Goal: Task Accomplishment & Management: Manage account settings

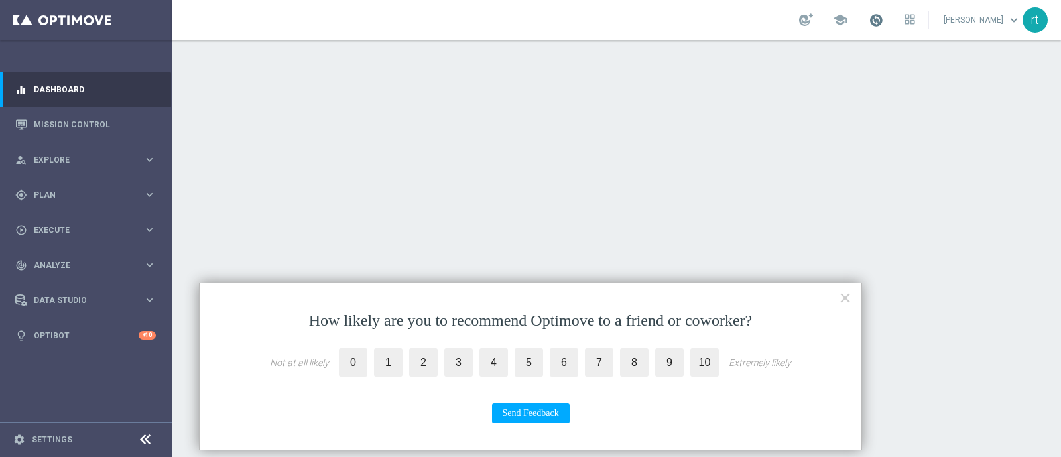
click at [848, 20] on span at bounding box center [876, 20] width 15 height 15
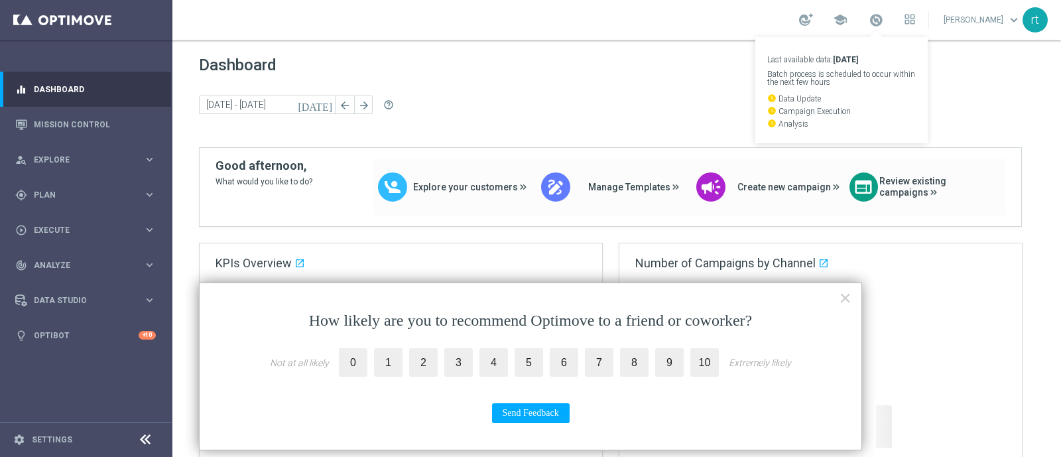
click at [671, 90] on div "Dashboard today 15 Sep 2025 - 19 Sep 2025 arrow_back arrow_forward help_outline" at bounding box center [617, 102] width 836 height 92
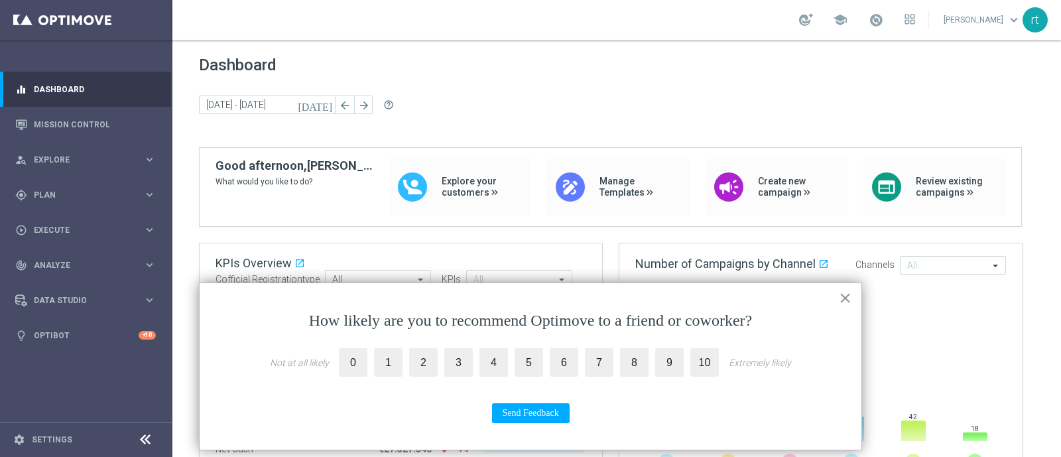
click at [848, 296] on button "×" at bounding box center [845, 297] width 13 height 21
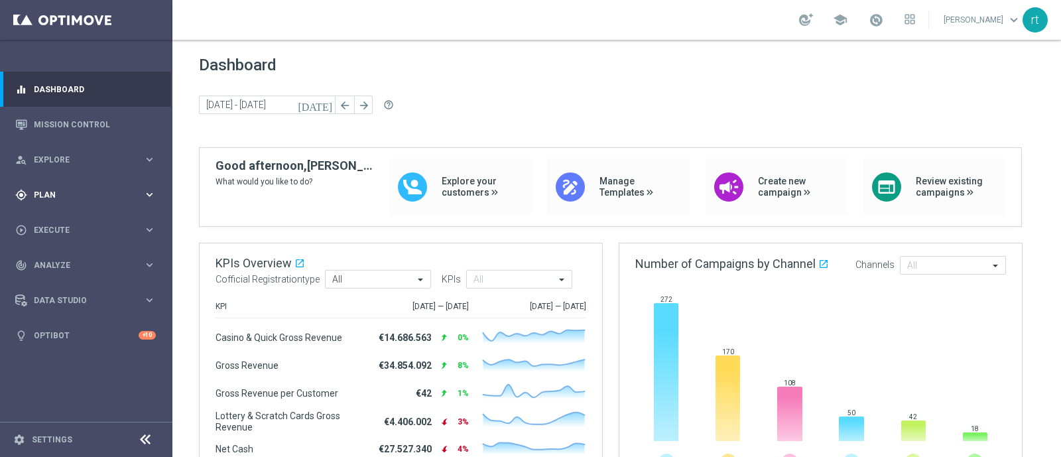
click at [66, 192] on span "Plan" at bounding box center [88, 195] width 109 height 8
click at [65, 221] on link "Target Groups" at bounding box center [85, 222] width 103 height 11
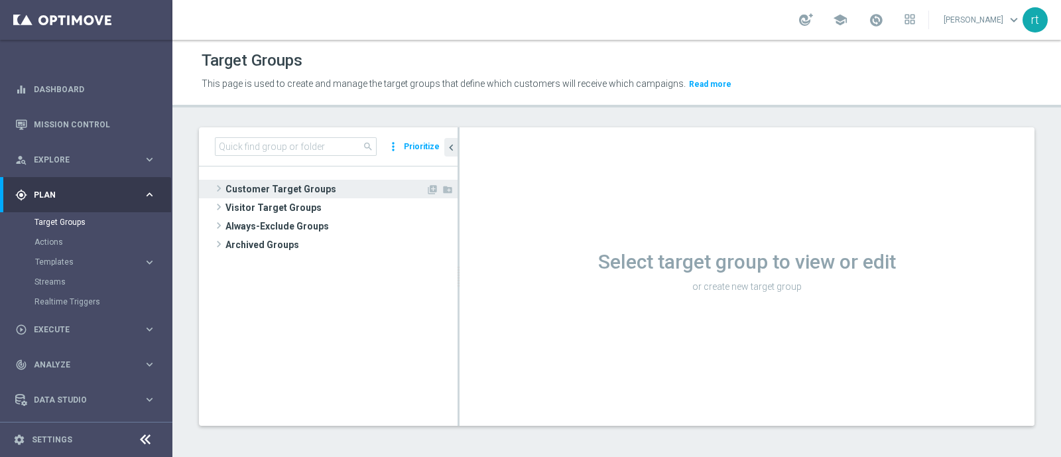
click at [279, 194] on span "Customer Target Groups" at bounding box center [325, 189] width 200 height 19
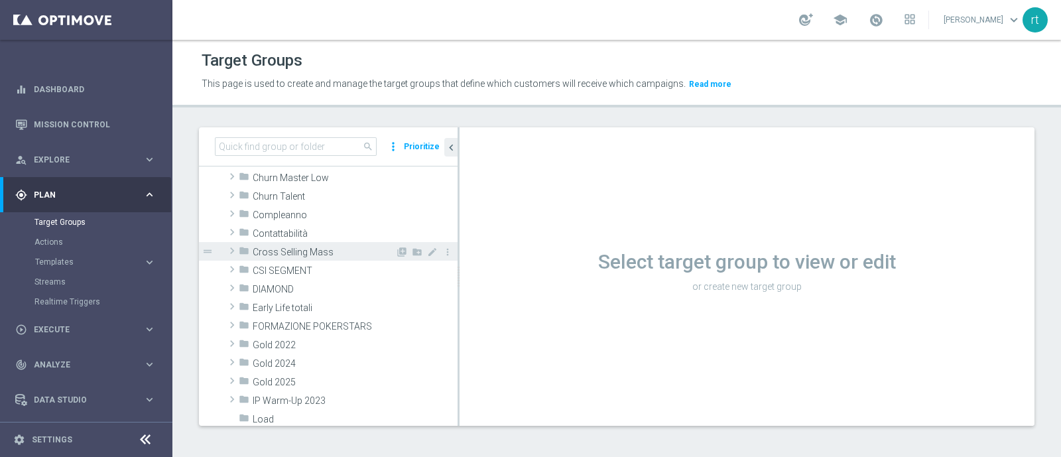
scroll to position [158, 0]
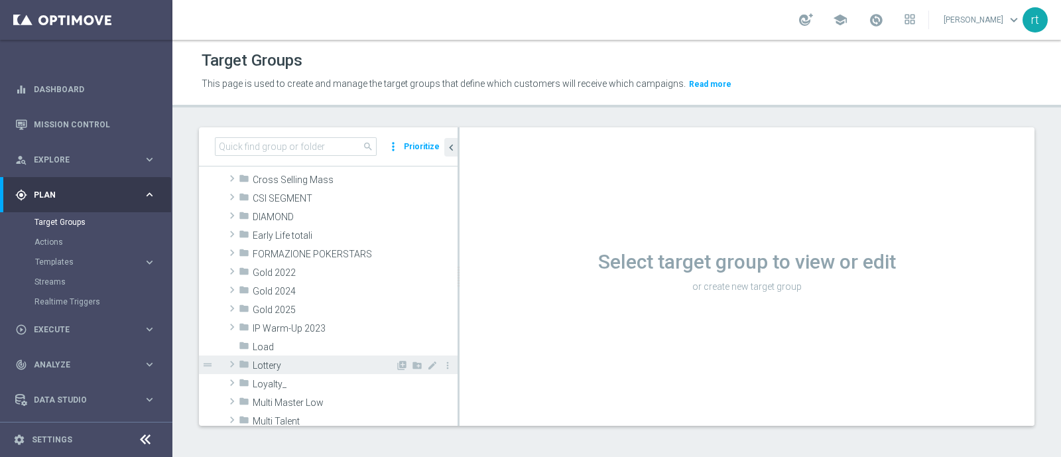
click at [294, 363] on span "Lottery" at bounding box center [324, 365] width 143 height 11
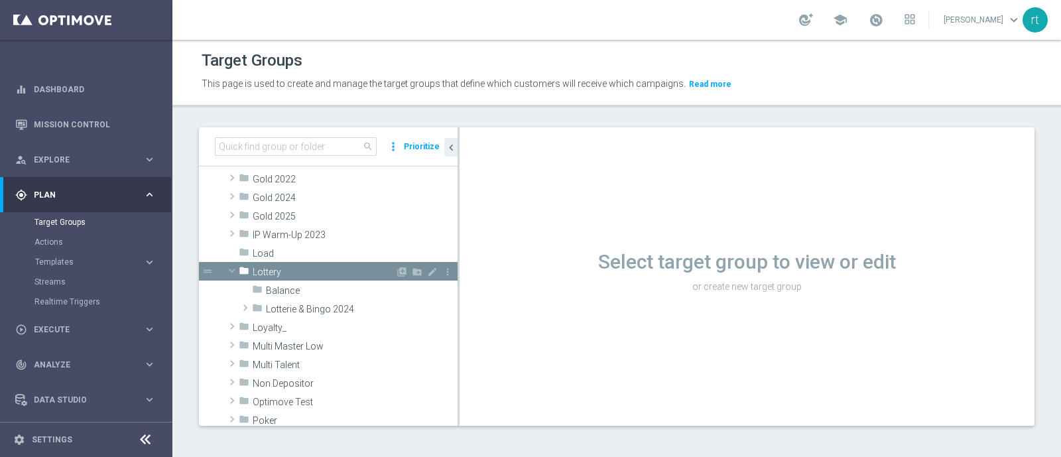
scroll to position [253, 0]
click at [320, 312] on span "Lotterie & Bingo 2024" at bounding box center [330, 308] width 129 height 11
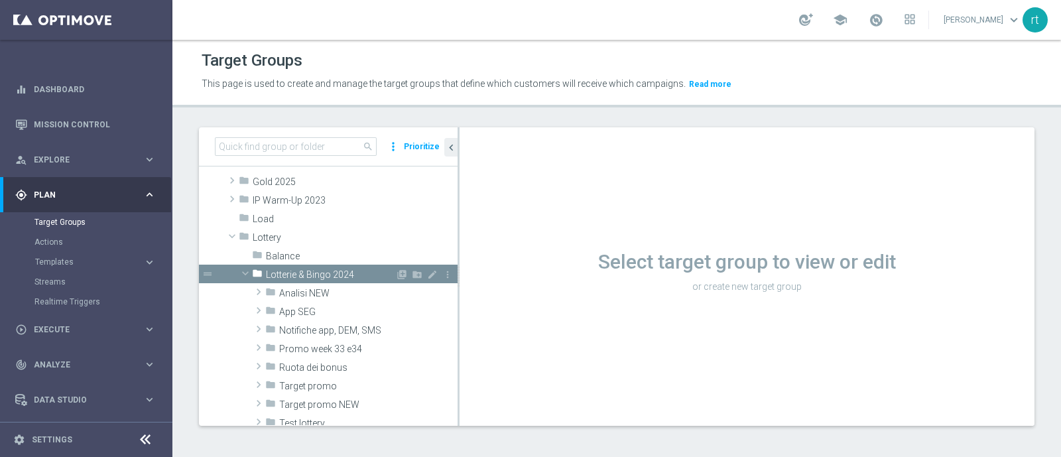
scroll to position [288, 0]
click at [311, 290] on span "Analisi NEW" at bounding box center [337, 291] width 116 height 11
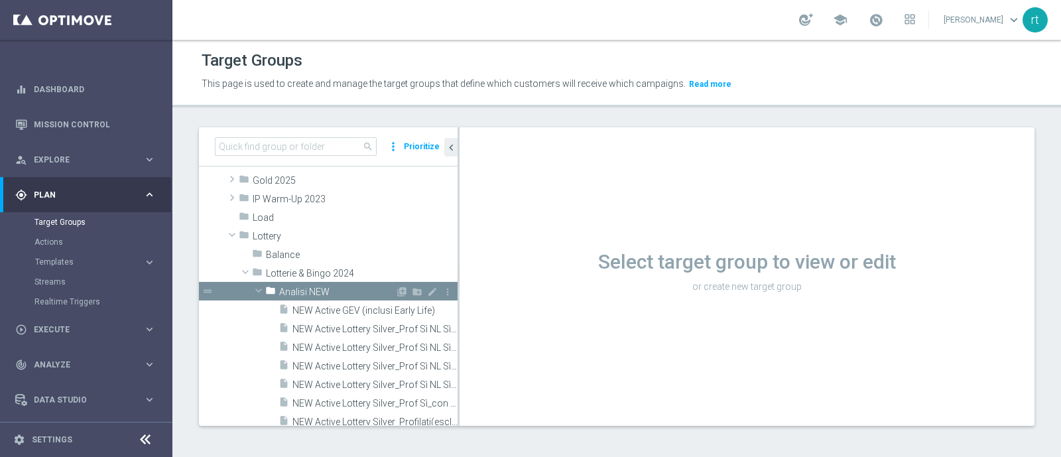
click at [324, 290] on span "Analisi NEW" at bounding box center [337, 291] width 116 height 11
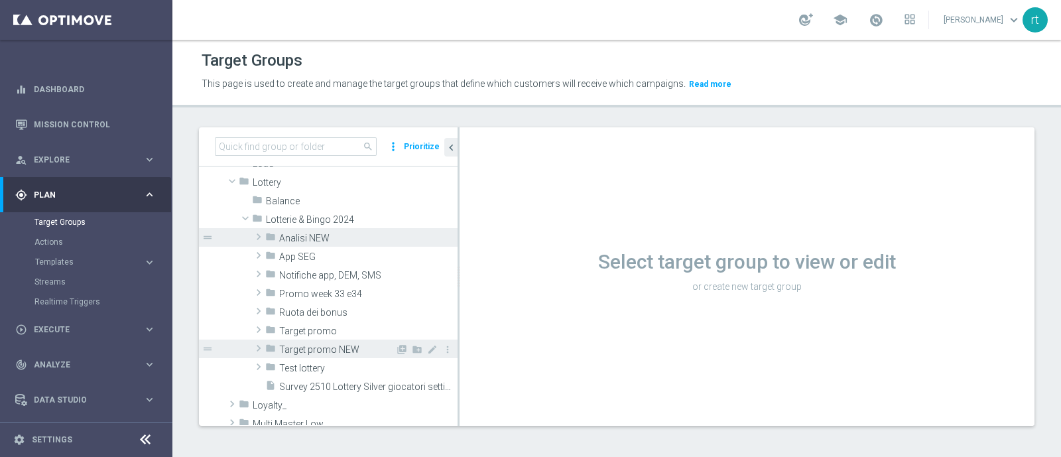
click at [326, 350] on span "Target promo NEW" at bounding box center [337, 349] width 116 height 11
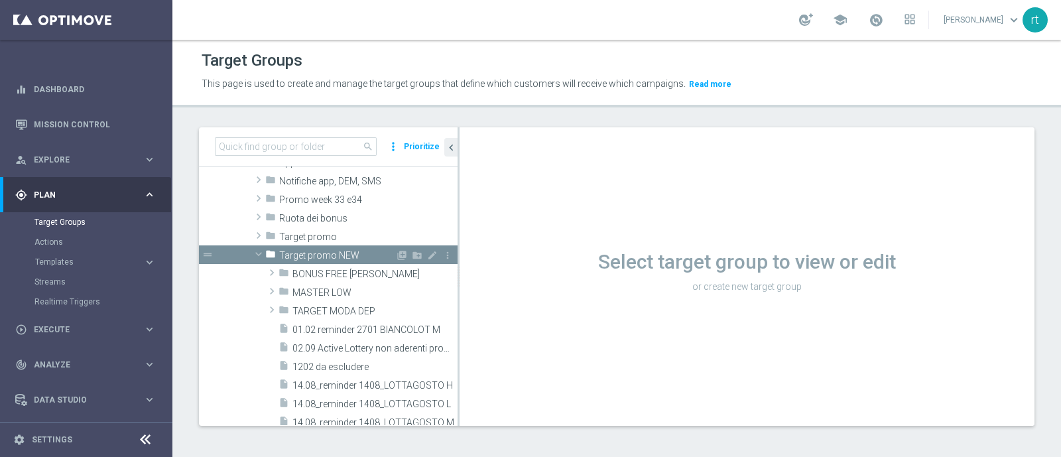
scroll to position [432, 0]
click at [329, 300] on div "folder TARGET MODA DEP" at bounding box center [337, 309] width 117 height 19
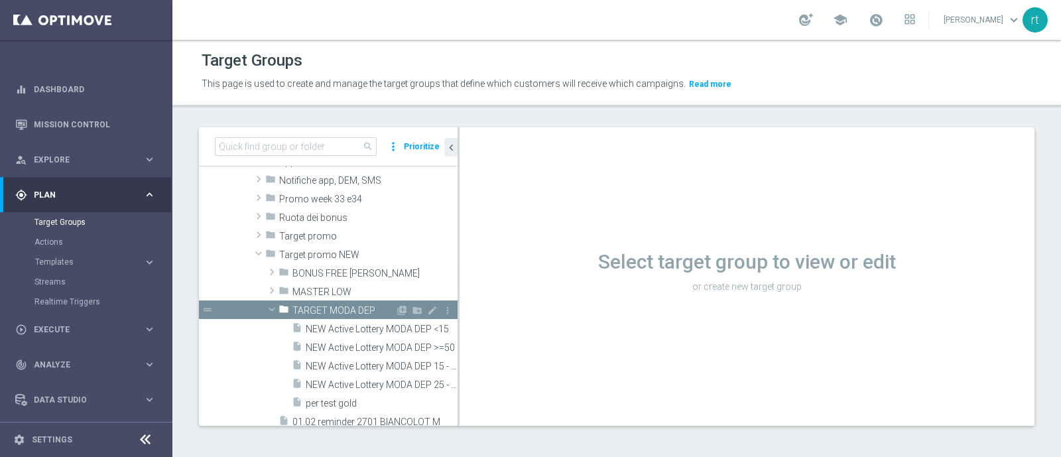
click at [324, 305] on span "TARGET MODA DEP" at bounding box center [343, 310] width 103 height 11
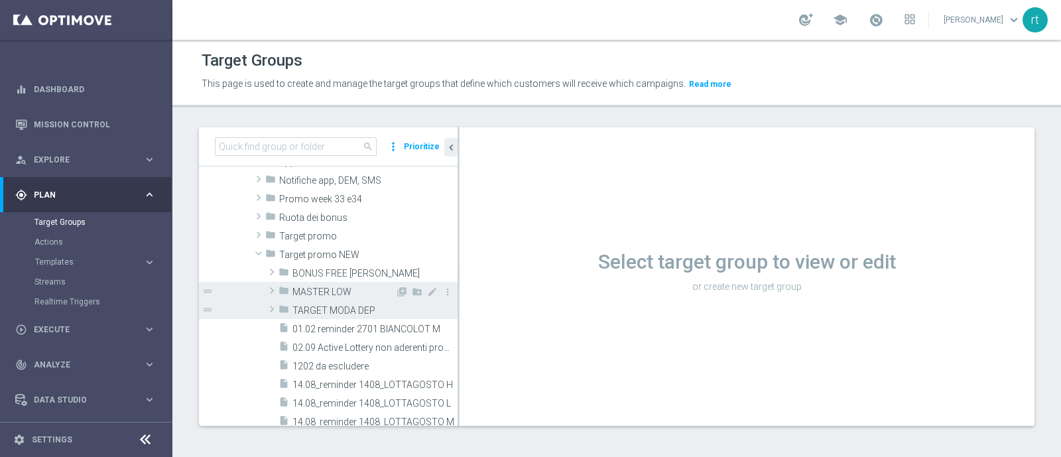
click at [324, 292] on span "MASTER LOW" at bounding box center [343, 291] width 103 height 11
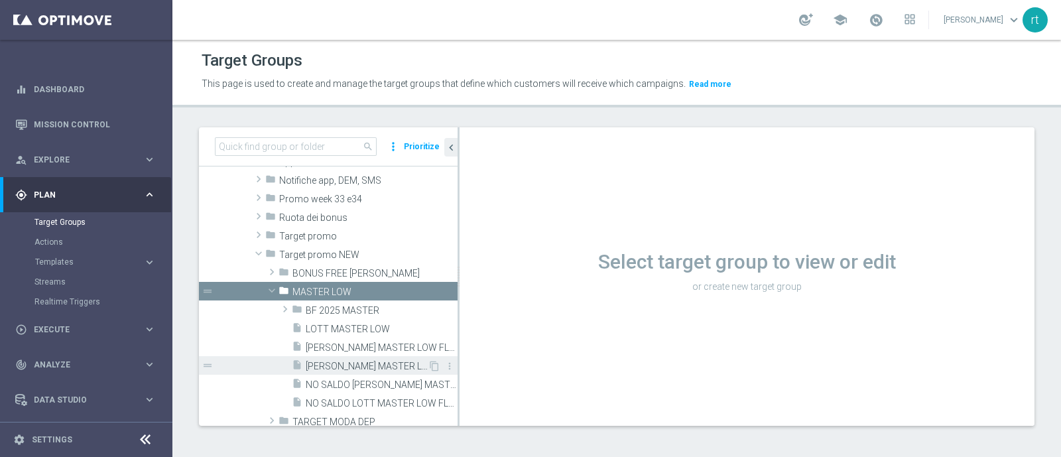
click at [363, 363] on span "LOTT MASTER LOW marg pos" at bounding box center [367, 366] width 122 height 11
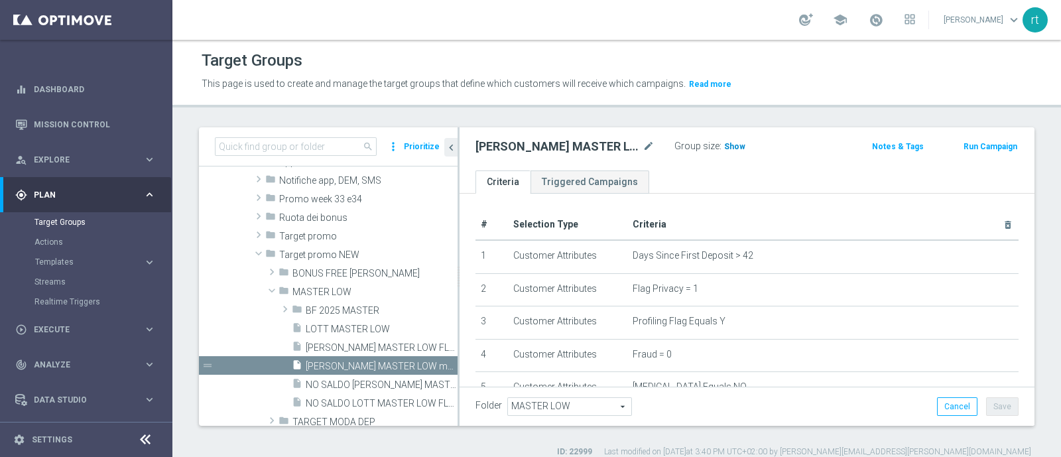
click at [735, 148] on span "Show" at bounding box center [734, 146] width 21 height 9
click at [736, 143] on span "2,337" at bounding box center [736, 148] width 23 height 13
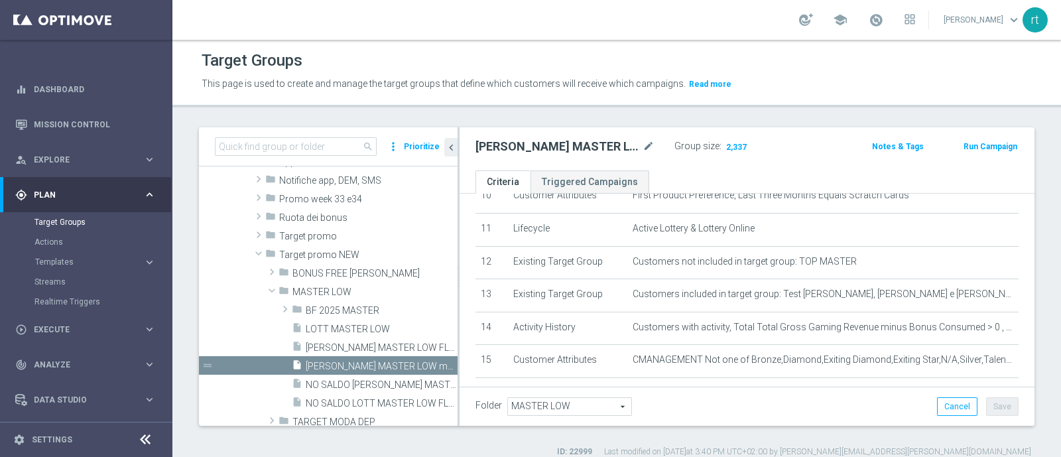
scroll to position [359, 0]
click at [429, 365] on icon "content_copy" at bounding box center [434, 366] width 11 height 11
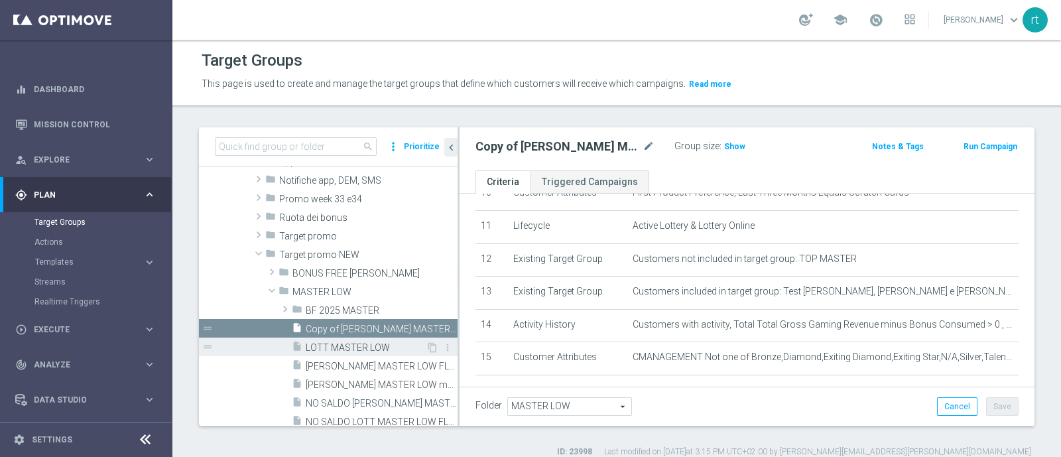
scroll to position [405, 0]
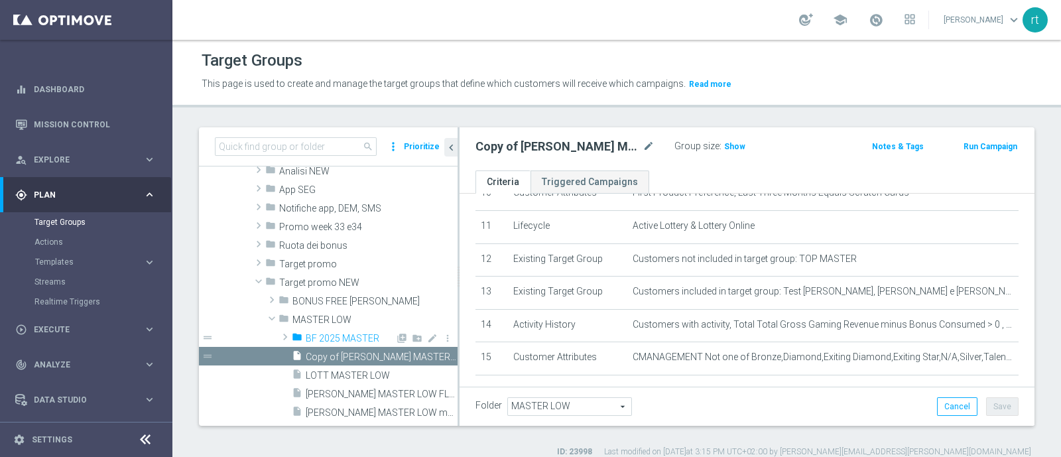
type input "BF 2025 MASTER"
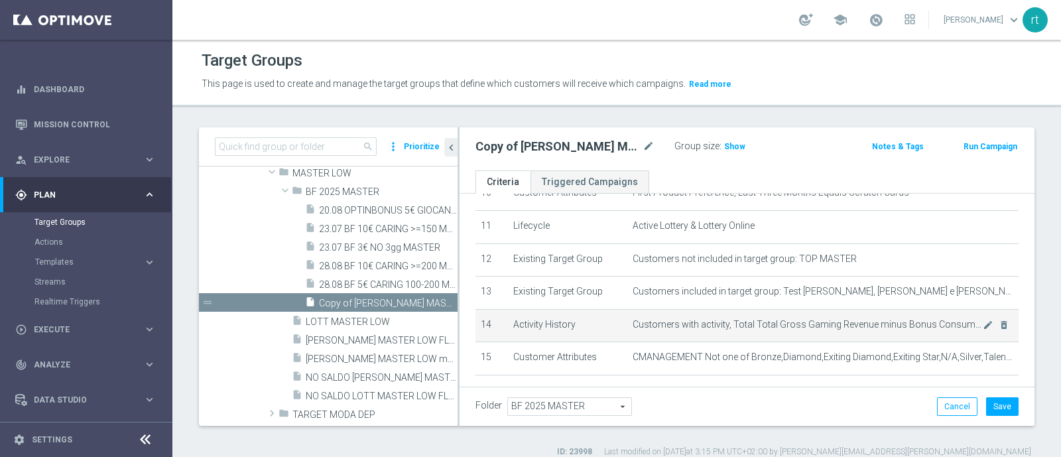
scroll to position [418, 0]
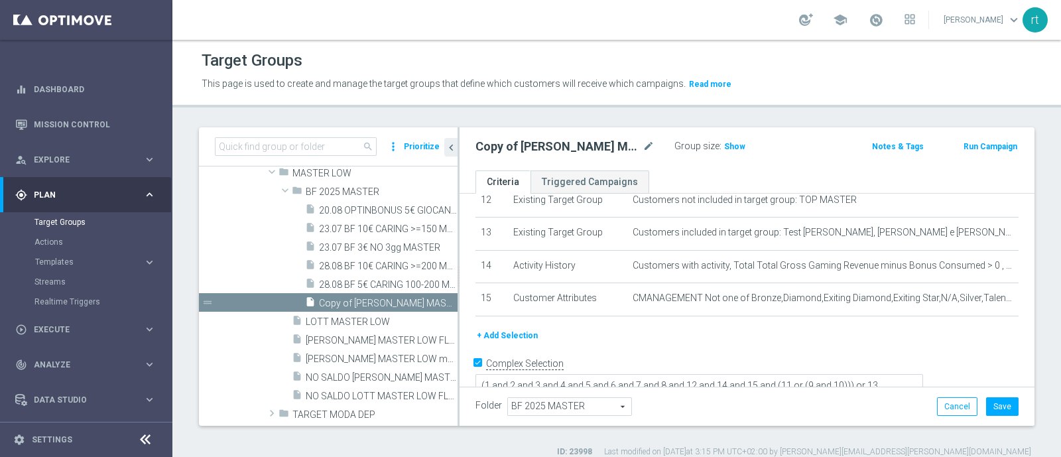
click at [531, 328] on button "+ Add Selection" at bounding box center [507, 335] width 64 height 15
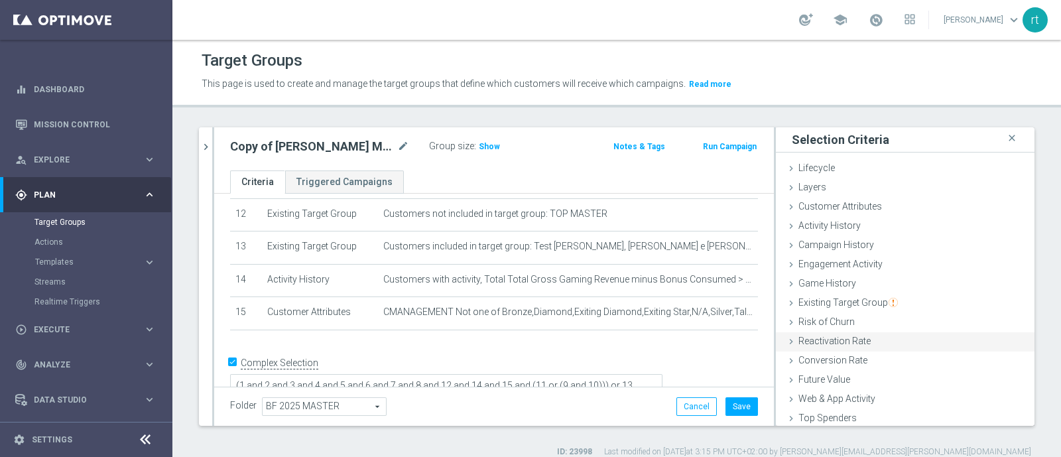
scroll to position [61, 0]
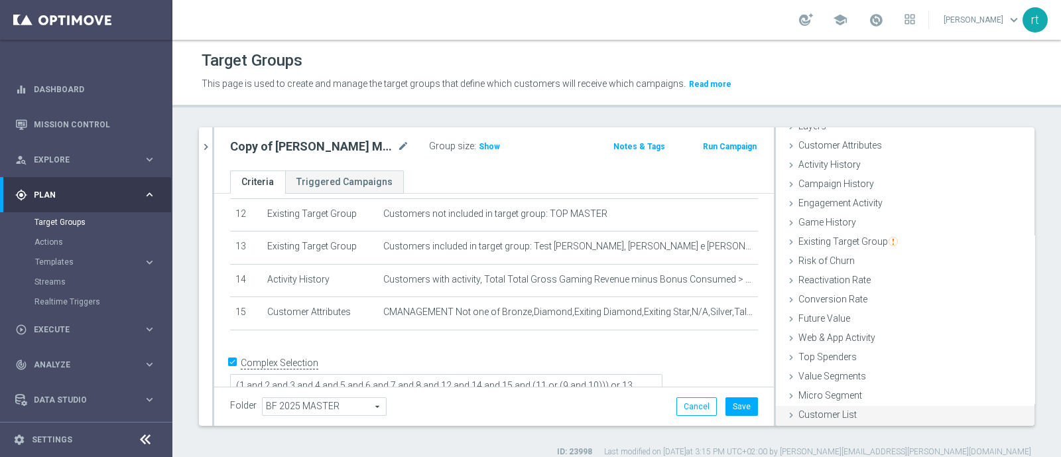
click at [819, 365] on div "Customer List done" at bounding box center [905, 416] width 259 height 20
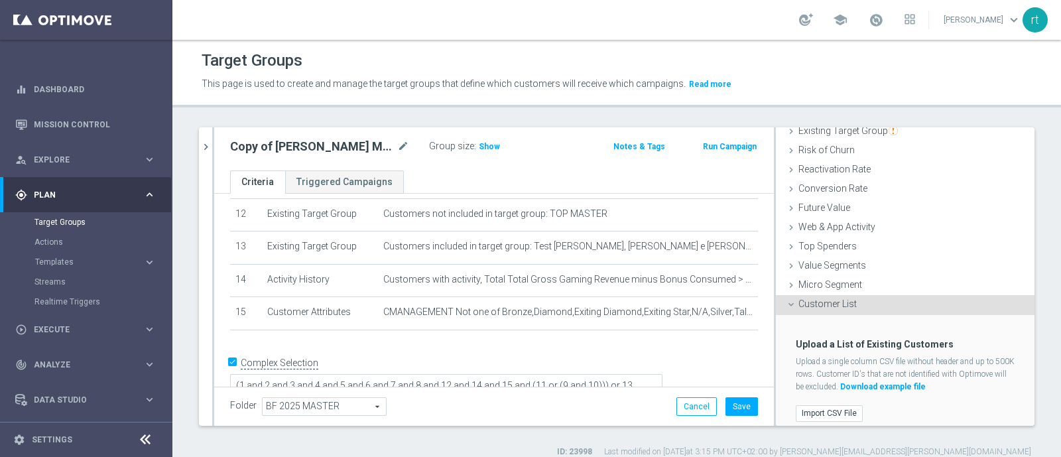
scroll to position [173, 0]
click at [817, 365] on label "Import CSV File" at bounding box center [829, 412] width 67 height 17
click at [0, 0] on input "Import CSV File" at bounding box center [0, 0] width 0 height 0
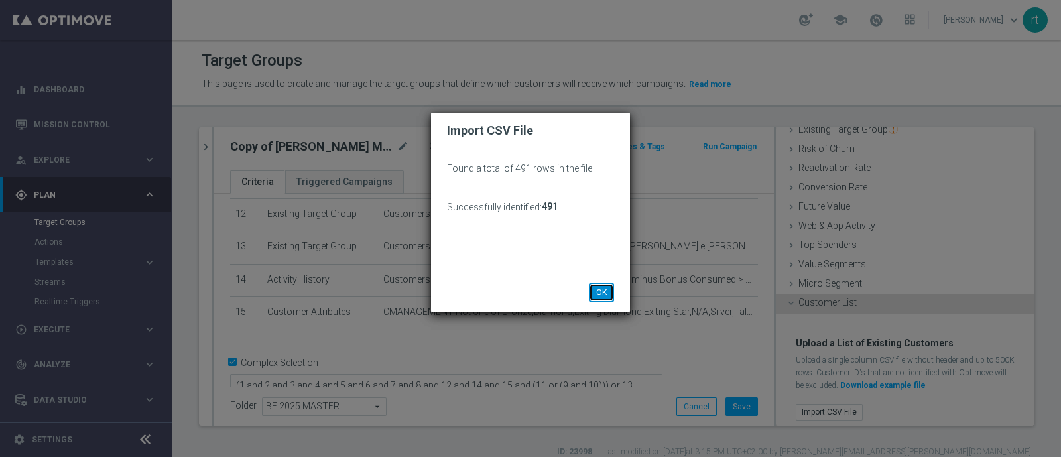
click at [607, 284] on button "OK" at bounding box center [601, 292] width 25 height 19
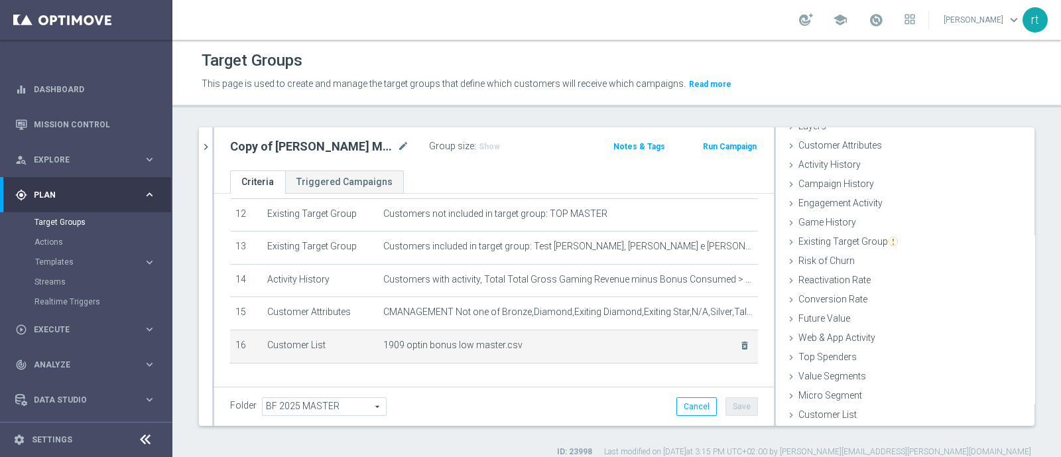
scroll to position [458, 0]
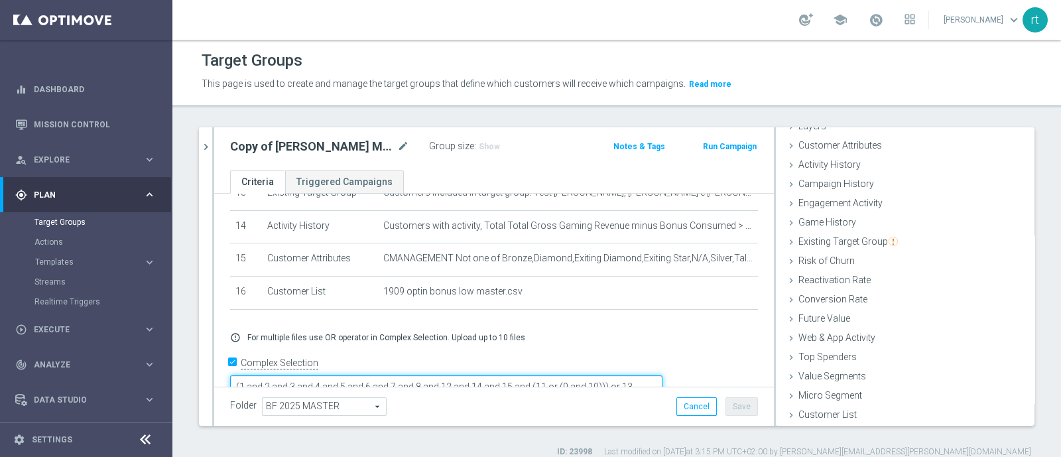
click at [623, 365] on textarea "(1 and 2 and 3 and 4 and 5 and 6 and 7 and 8 and 12 and 14 and 15 and (11 or (9…" at bounding box center [446, 386] width 432 height 23
click at [560, 365] on form "Complex Selection (1 and 2 and 3 and 4 and 5 and 6 and 7 and 8 and 12 and 14 an…" at bounding box center [494, 384] width 528 height 62
click at [633, 365] on textarea "(1 and 2 and 3 and 4 and 5 and 6 and 7 and 8 and 12 and 14 and 15 and 16 (11 or…" at bounding box center [446, 386] width 432 height 23
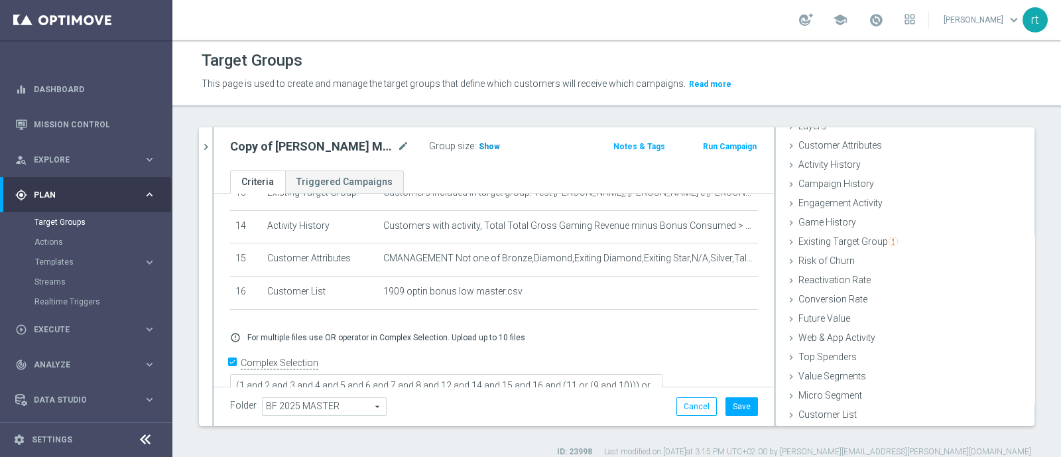
click at [483, 142] on span "Show" at bounding box center [489, 146] width 21 height 9
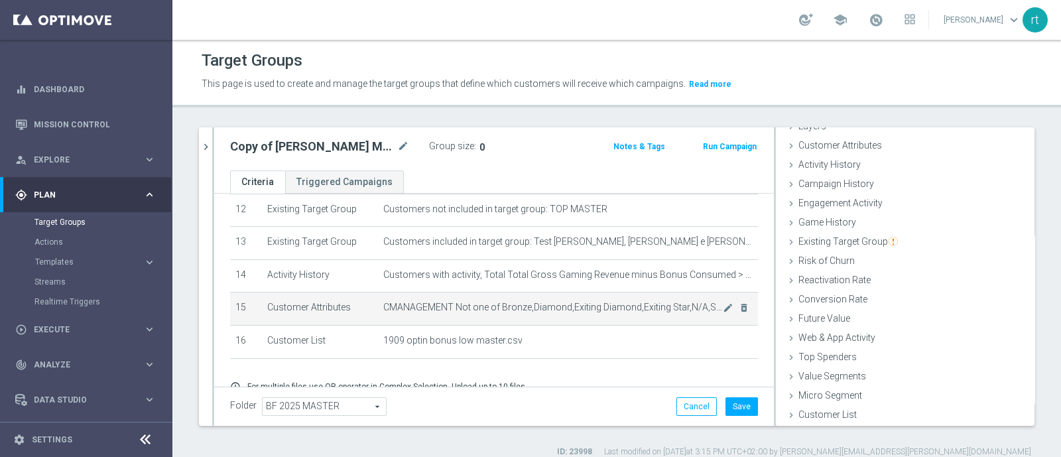
scroll to position [456, 0]
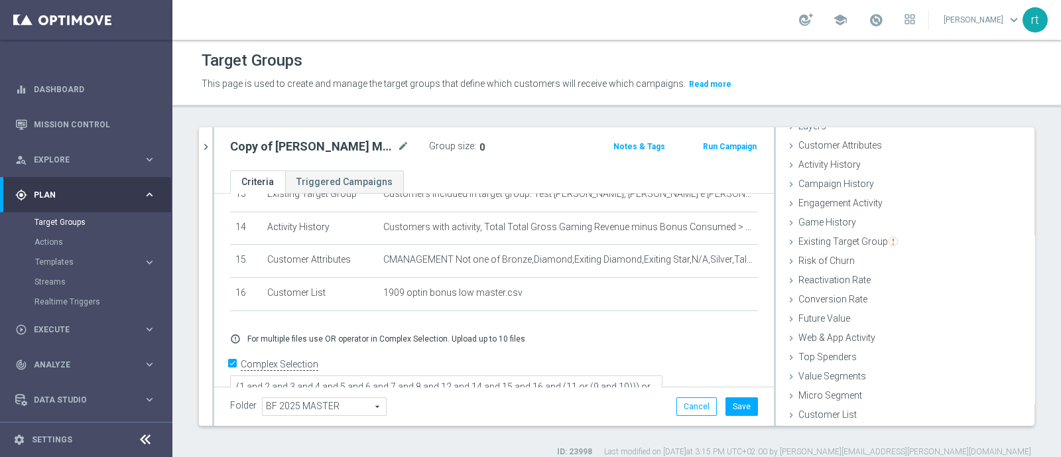
click at [213, 149] on div at bounding box center [213, 276] width 2 height 298
click at [212, 149] on icon "chevron_right" at bounding box center [206, 147] width 13 height 13
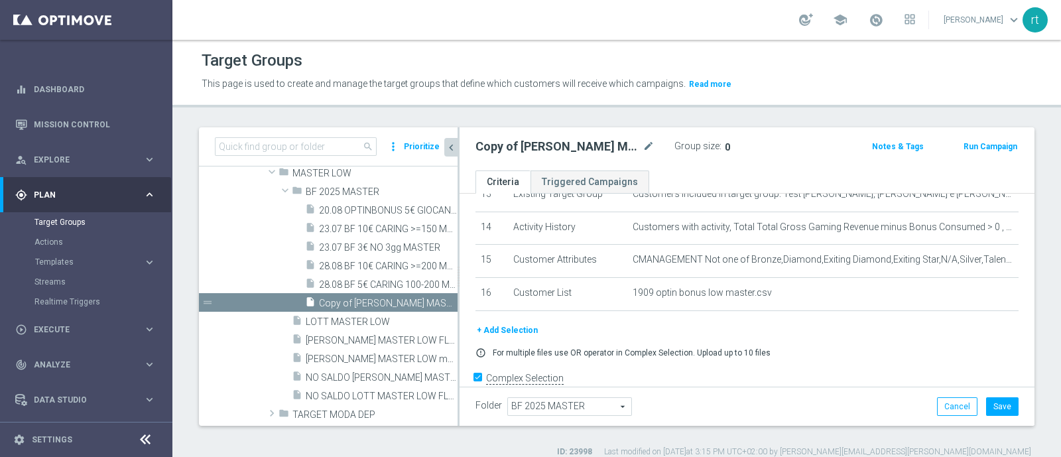
scroll to position [84, 0]
click at [371, 216] on div "insert_drive_file 20.08 OPTINBONUS 5€ GIOCANTI 0-5GG LOW MASTER" at bounding box center [366, 209] width 123 height 19
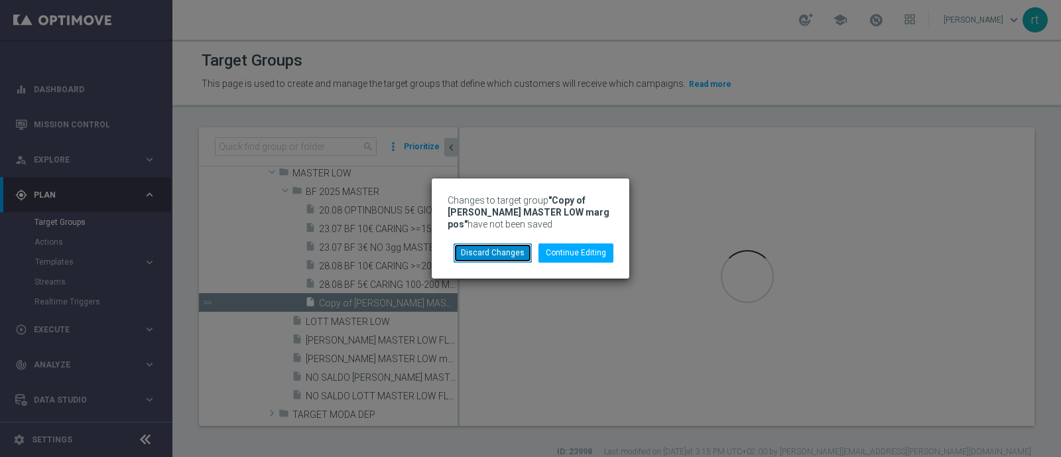
click at [523, 258] on button "Discard Changes" at bounding box center [493, 252] width 78 height 19
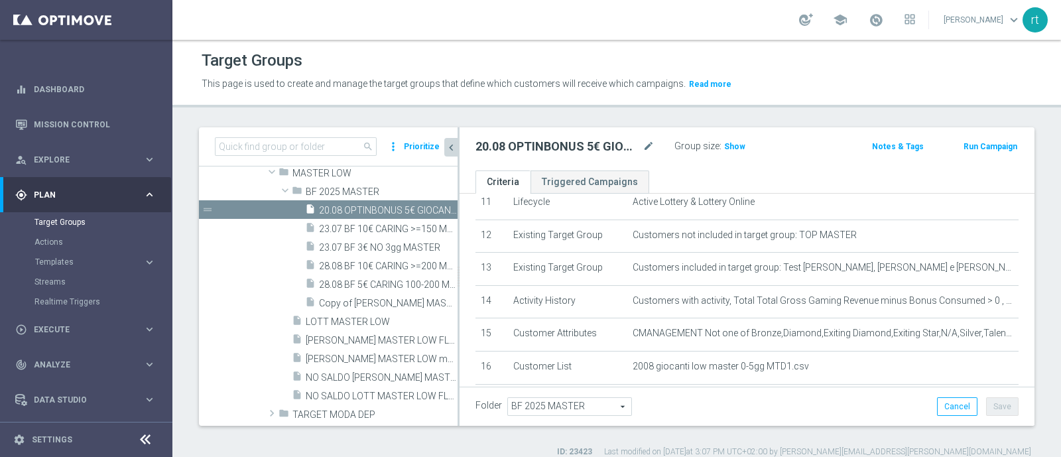
scroll to position [471, 0]
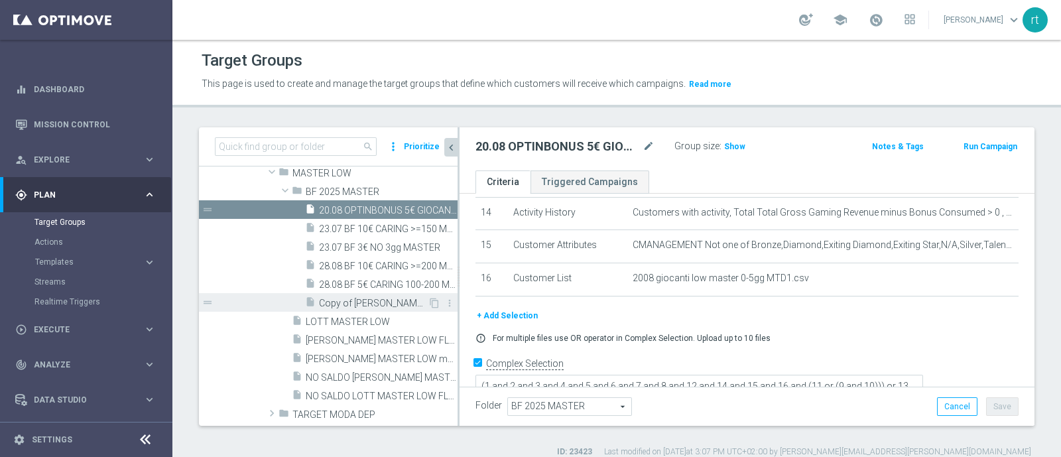
click at [351, 304] on span "Copy of LOTT MASTER LOW marg pos" at bounding box center [373, 303] width 109 height 11
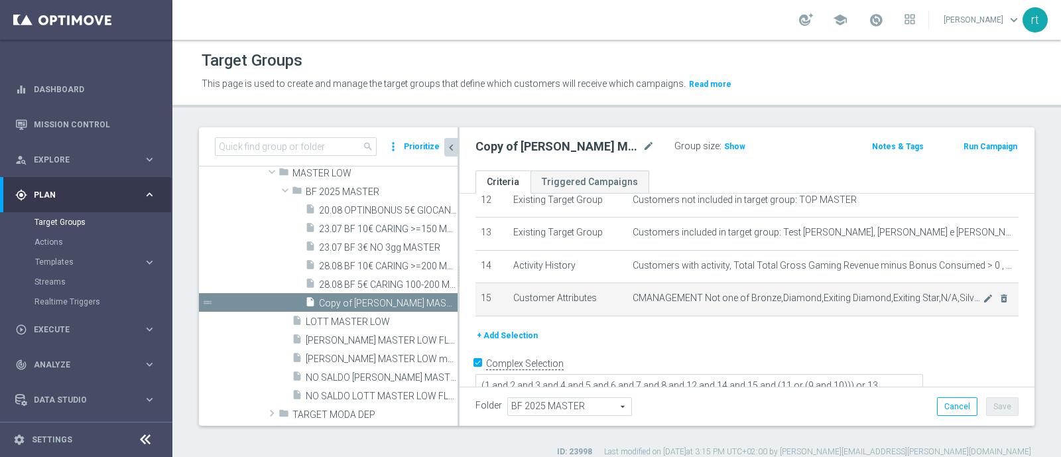
scroll to position [13, 0]
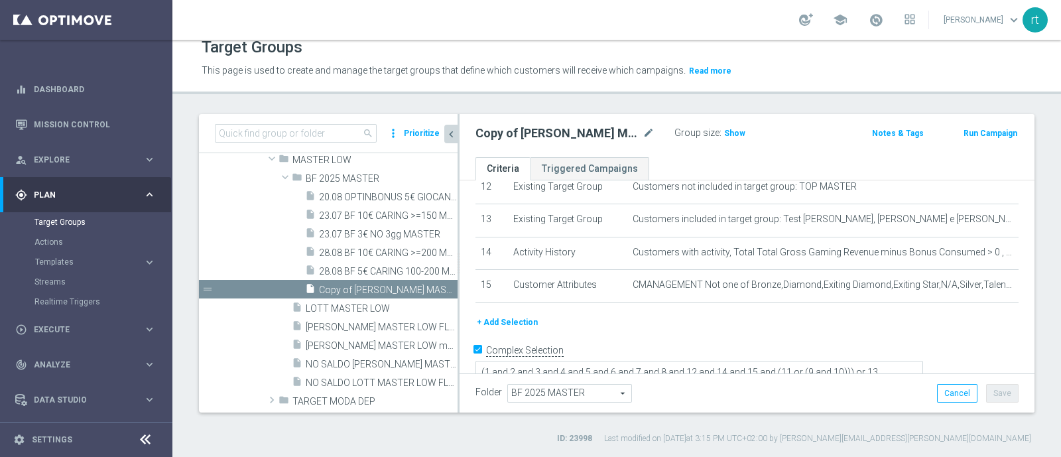
click at [529, 315] on button "+ Add Selection" at bounding box center [507, 322] width 64 height 15
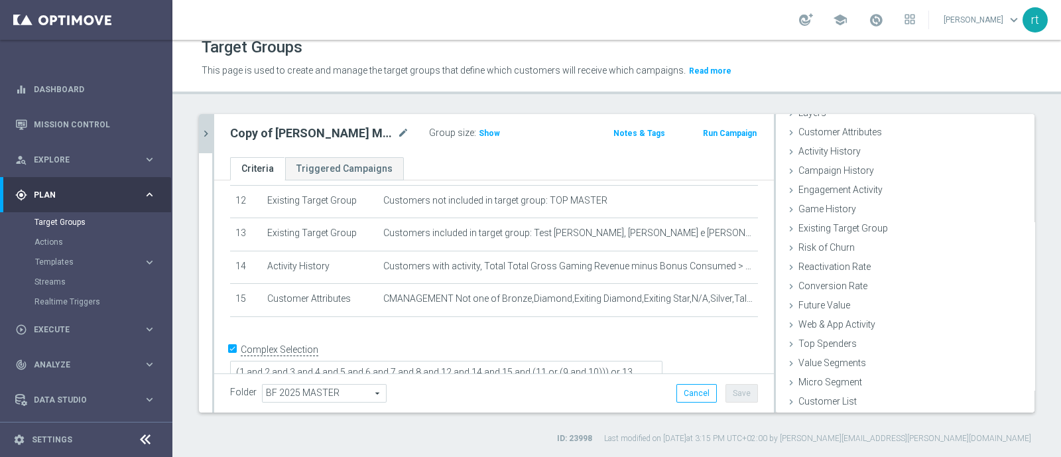
scroll to position [61, 0]
click at [812, 365] on div "Customer List done selection saved" at bounding box center [905, 403] width 259 height 20
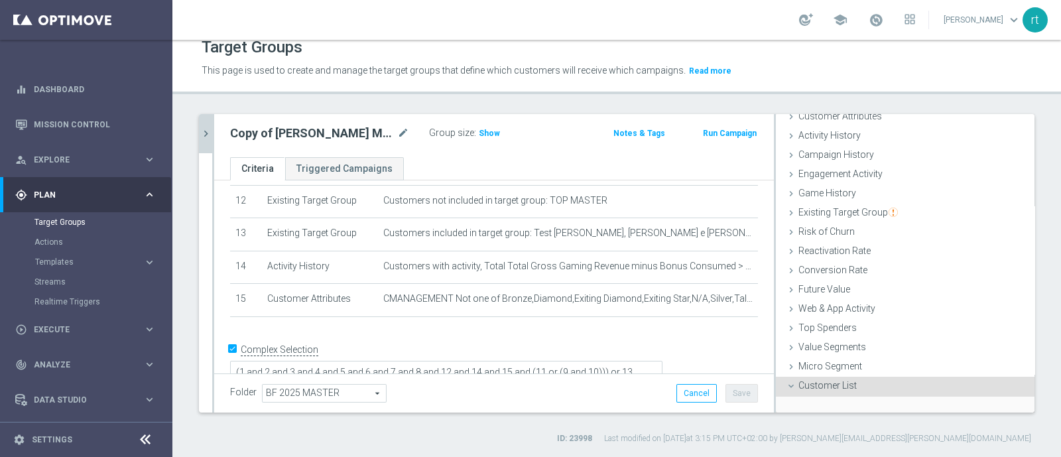
scroll to position [173, 0]
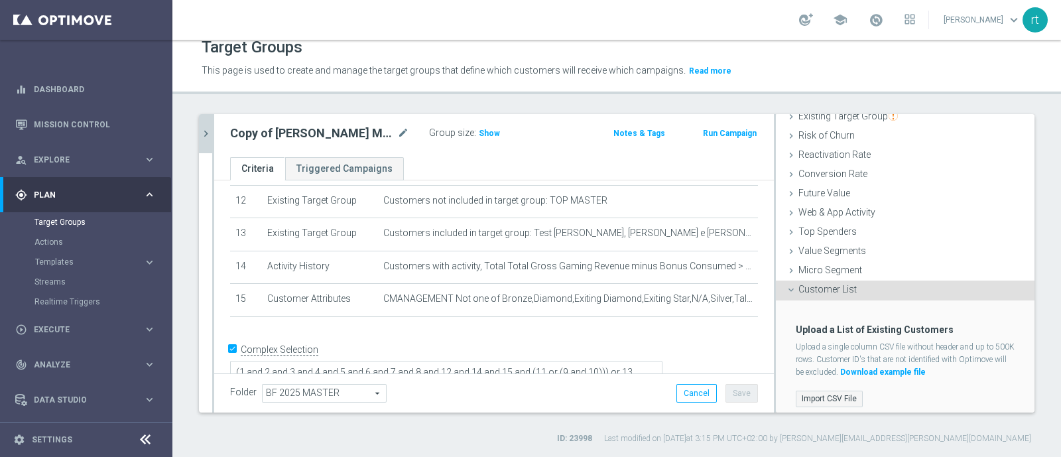
click at [809, 365] on label "Import CSV File" at bounding box center [829, 399] width 67 height 17
click at [0, 0] on input "Import CSV File" at bounding box center [0, 0] width 0 height 0
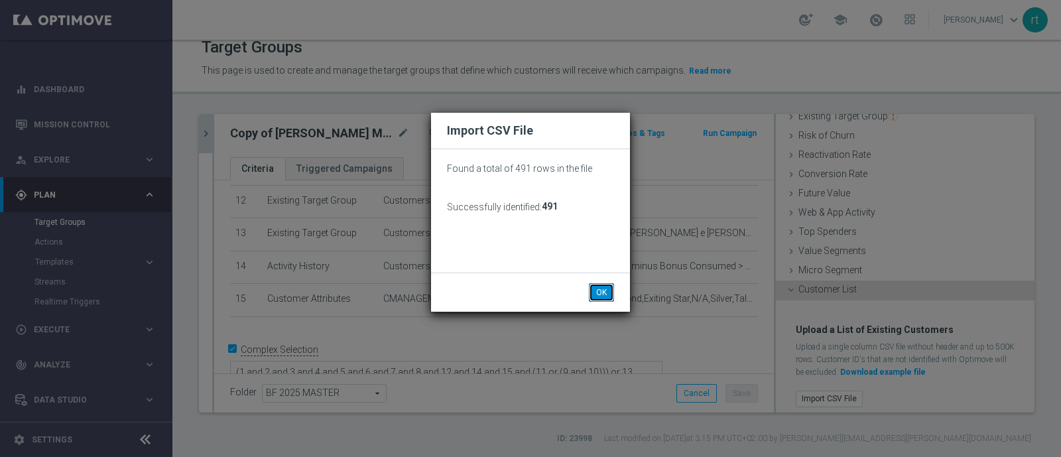
click at [600, 294] on button "OK" at bounding box center [601, 292] width 25 height 19
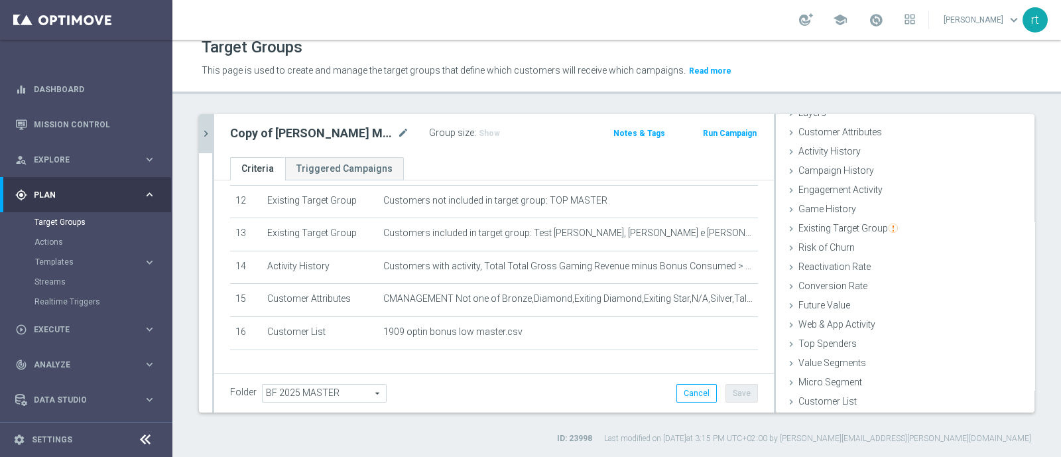
scroll to position [458, 0]
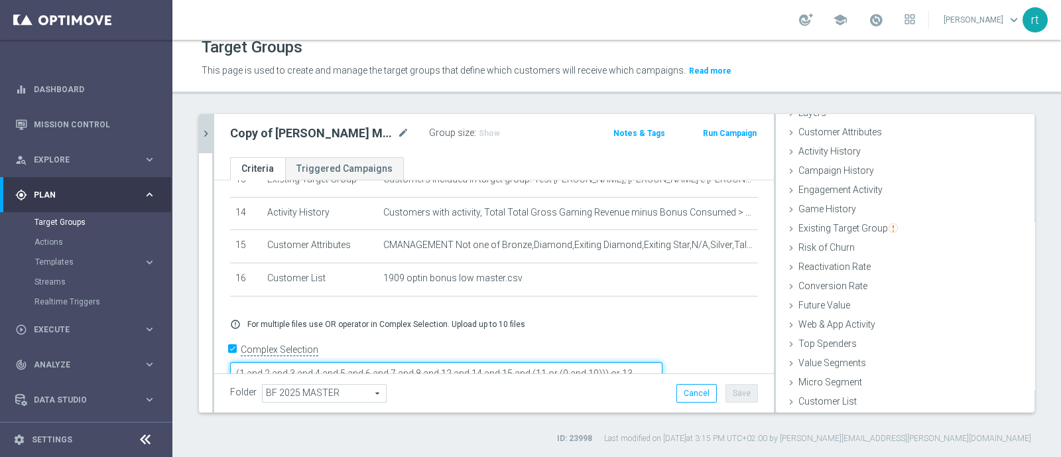
click at [622, 362] on textarea "(1 and 2 and 3 and 4 and 5 and 6 and 7 and 8 and 12 and 14 and 15 and (11 or (9…" at bounding box center [446, 373] width 432 height 23
type textarea "(1 and 2 and 3 and 4 and 5 and 6 and 7 and 8 and 12 and 14 and 15 and 16 and (1…"
click at [481, 124] on div "Group size : Show" at bounding box center [495, 132] width 133 height 16
click at [483, 129] on span "Show" at bounding box center [489, 133] width 21 height 9
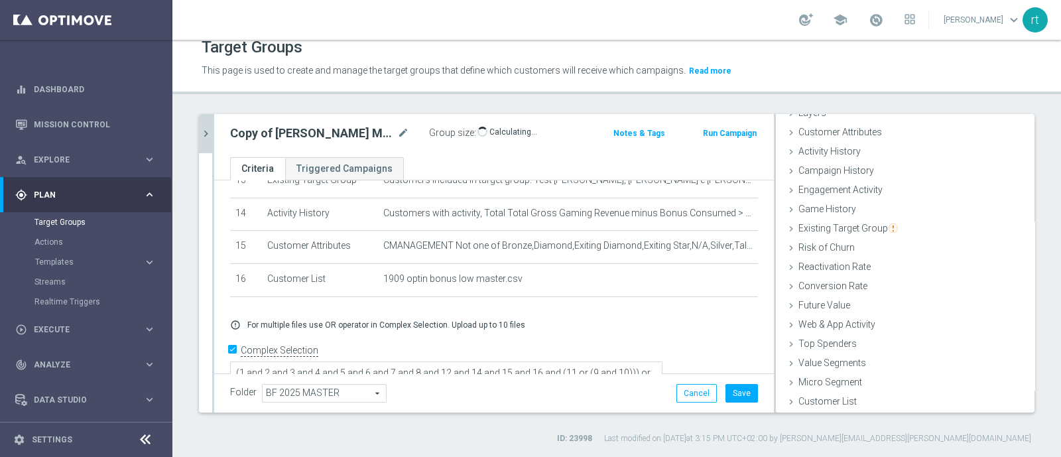
click at [848, 27] on link at bounding box center [875, 20] width 17 height 21
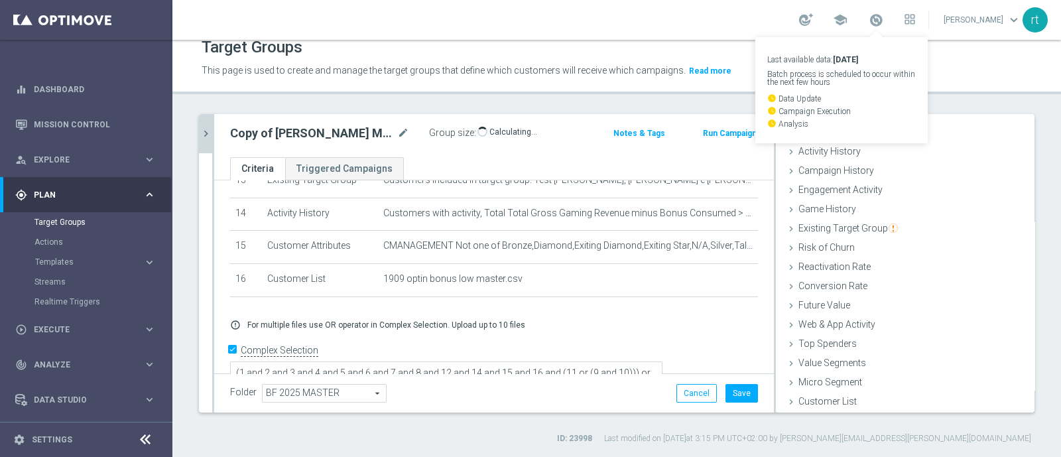
click at [756, 34] on div "school Last available data: 17 Sep 2025 Batch process is scheduled to occur wit…" at bounding box center [616, 20] width 889 height 40
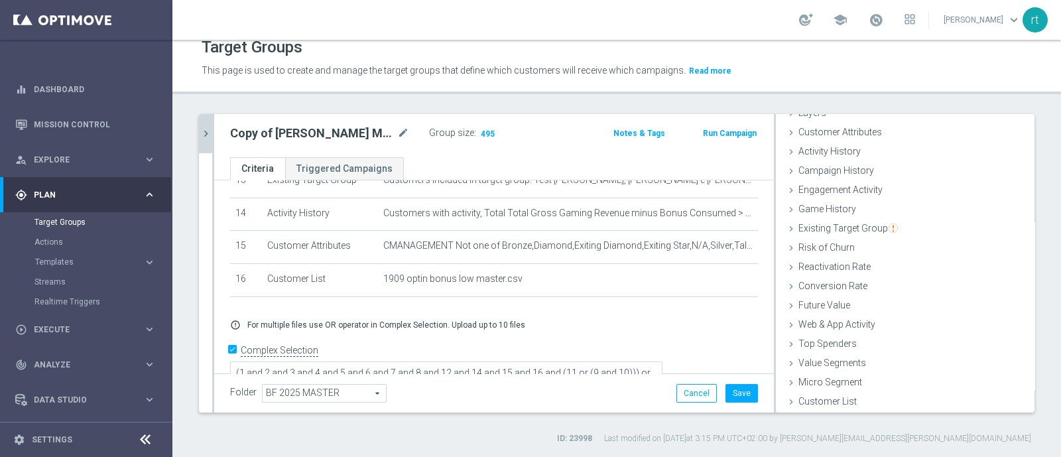
click at [545, 102] on div "Target Groups This page is used to create and manage the target groups that def…" at bounding box center [616, 248] width 889 height 417
click at [404, 135] on icon "mode_edit" at bounding box center [403, 133] width 12 height 16
type input "19.09 OPTIN BONUS 5€ 0-5GG MTD"
click at [491, 100] on div "Target Groups This page is used to create and manage the target groups that def…" at bounding box center [616, 248] width 889 height 417
click at [402, 131] on icon "mode_edit" at bounding box center [403, 133] width 12 height 16
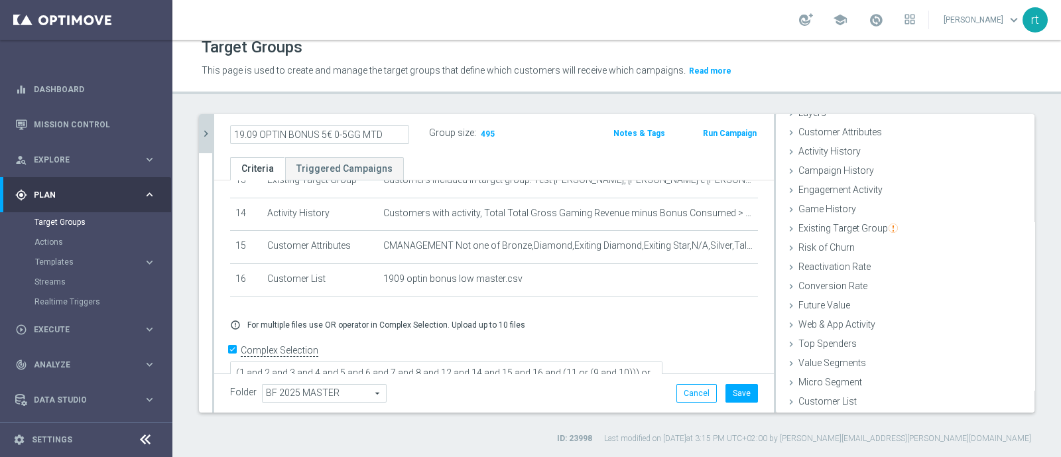
click at [392, 135] on input "19.09 OPTIN BONUS 5€ 0-5GG MTD" at bounding box center [319, 134] width 179 height 19
type input "19.09 OPTIN BONUS 5€ 0-5GG MTD LOW MASTER"
click at [733, 365] on button "Save" at bounding box center [741, 393] width 32 height 19
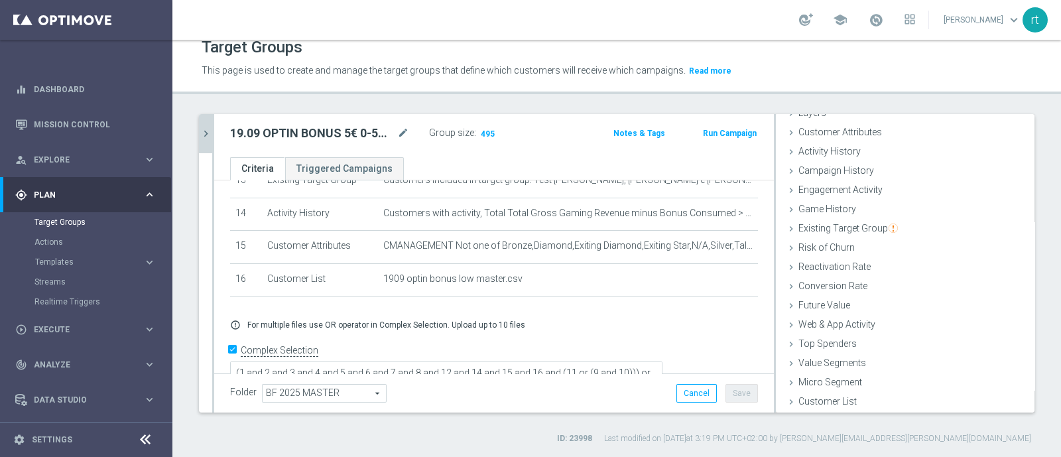
click at [202, 144] on button "chevron_right" at bounding box center [205, 133] width 13 height 39
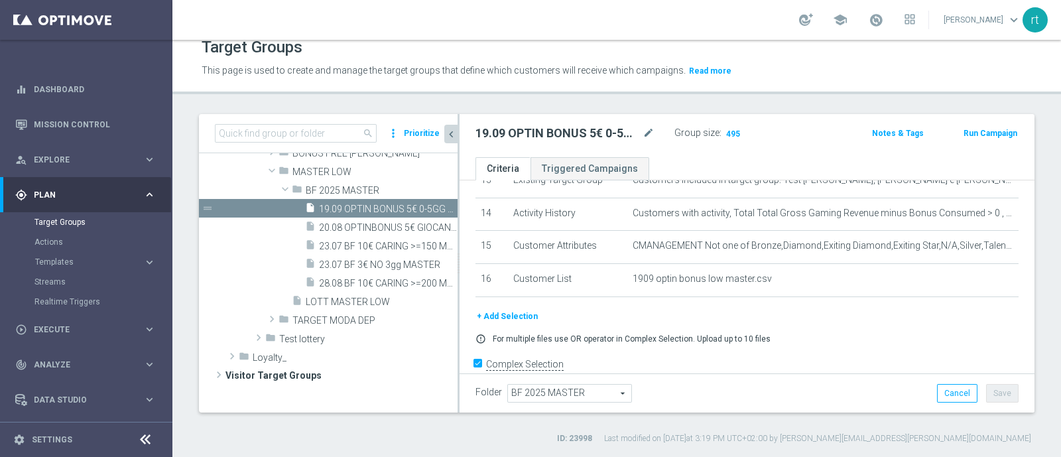
scroll to position [84, 0]
click at [564, 90] on header "Target Groups This page is used to create and manage the target groups that def…" at bounding box center [616, 61] width 889 height 68
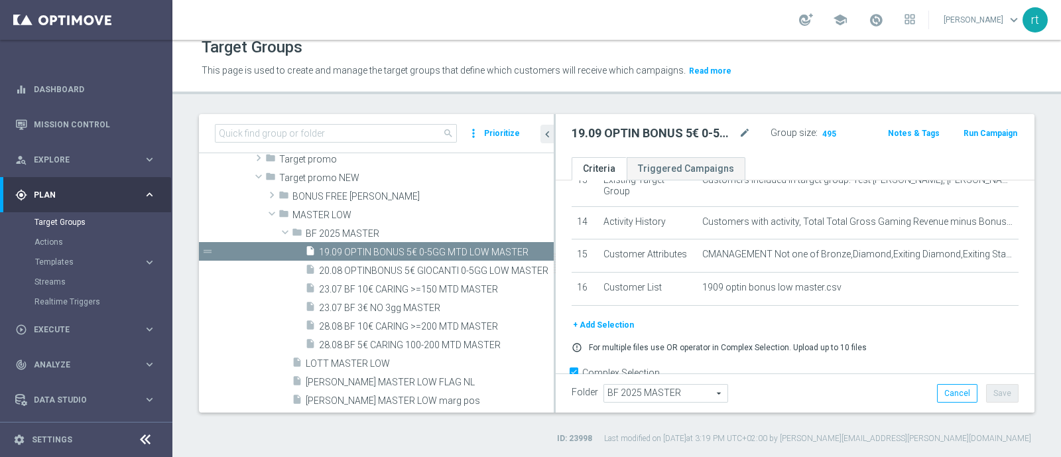
scroll to position [545, 0]
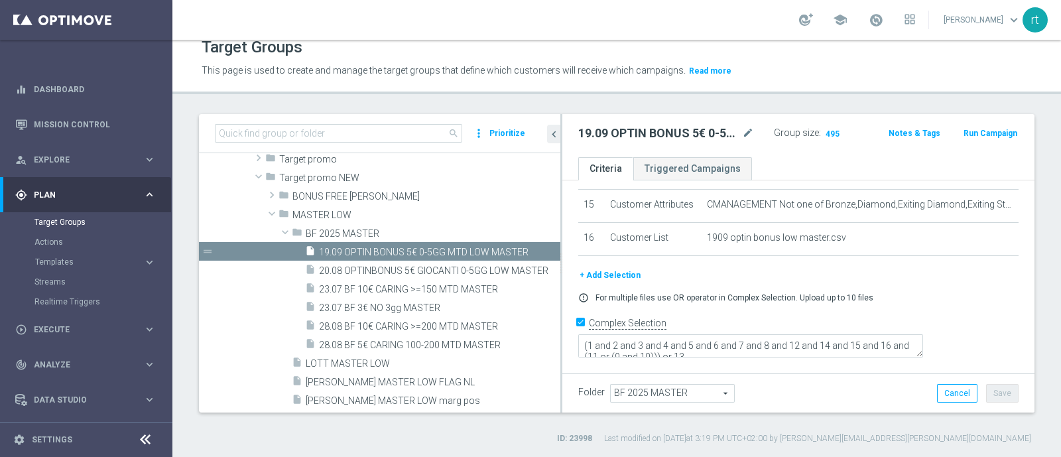
drag, startPoint x: 458, startPoint y: 277, endPoint x: 560, endPoint y: 290, distance: 103.6
click at [560, 290] on div at bounding box center [561, 263] width 2 height 298
click at [742, 138] on icon "mode_edit" at bounding box center [748, 133] width 12 height 16
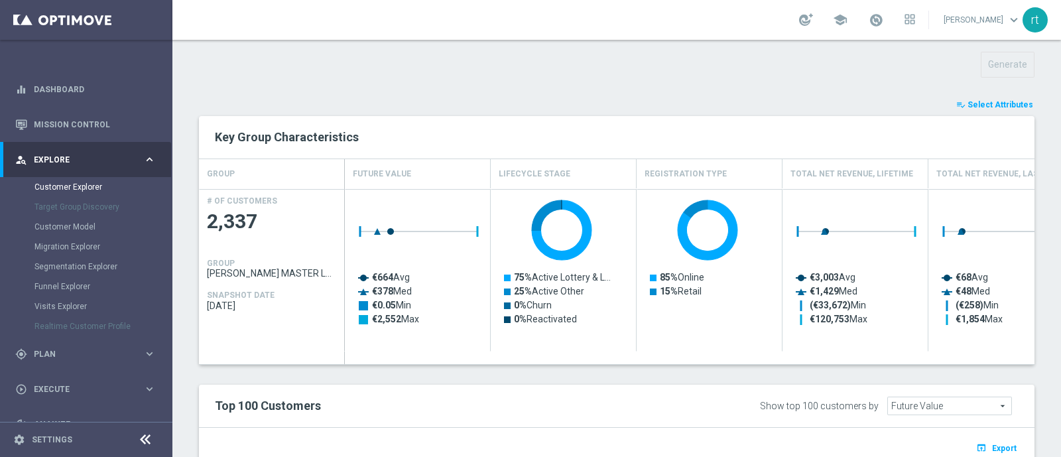
scroll to position [517, 0]
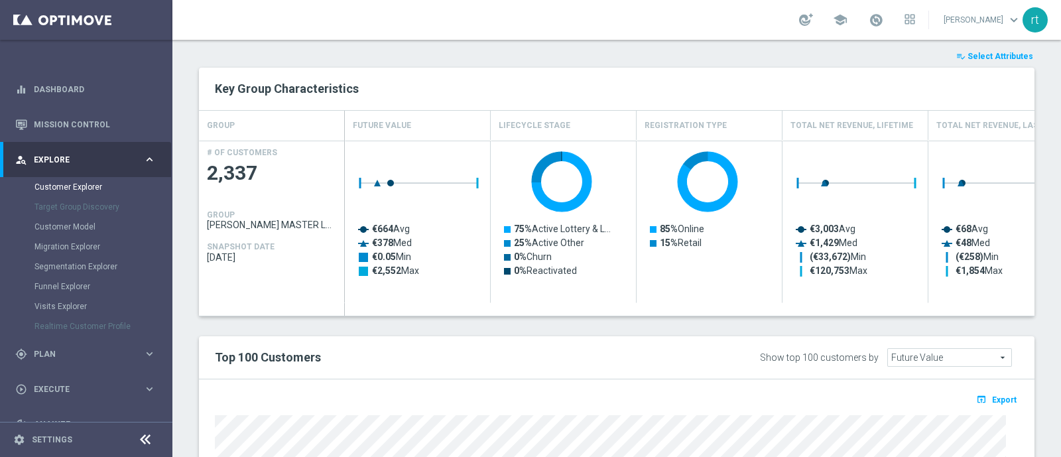
click at [968, 52] on span "Select Attributes" at bounding box center [1001, 56] width 66 height 9
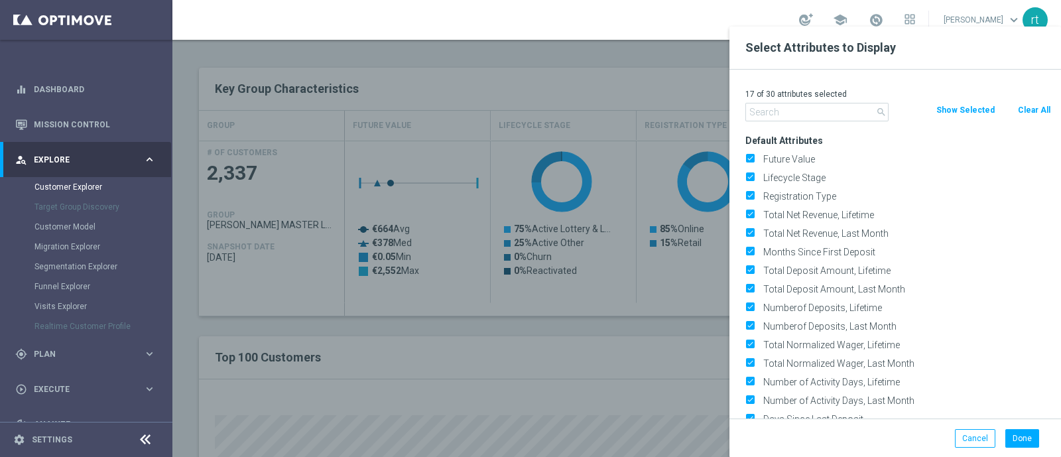
click at [1031, 110] on button "Clear All" at bounding box center [1034, 110] width 35 height 15
checkbox input "false"
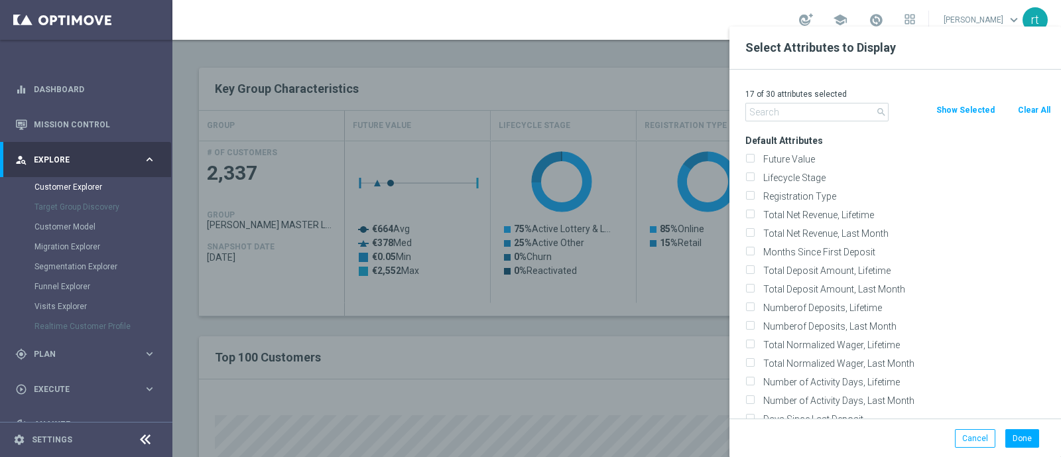
checkbox input "false"
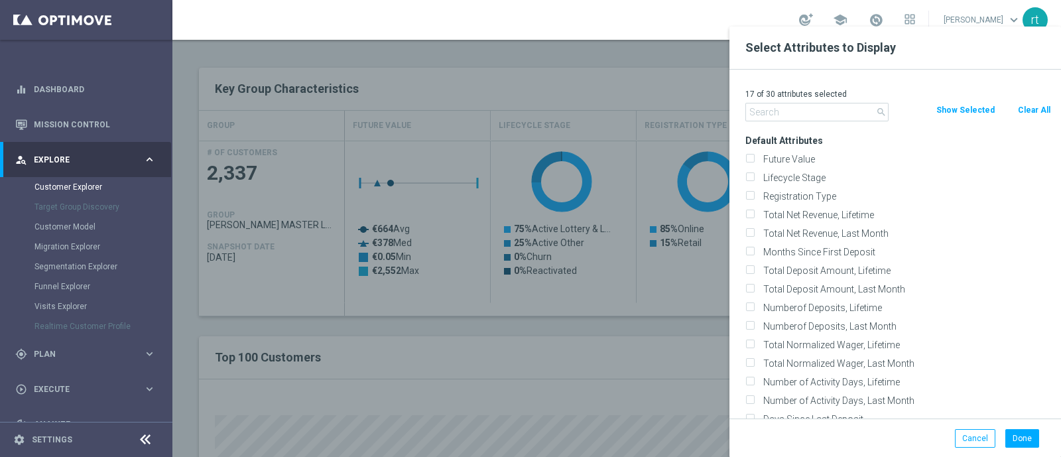
checkbox input "false"
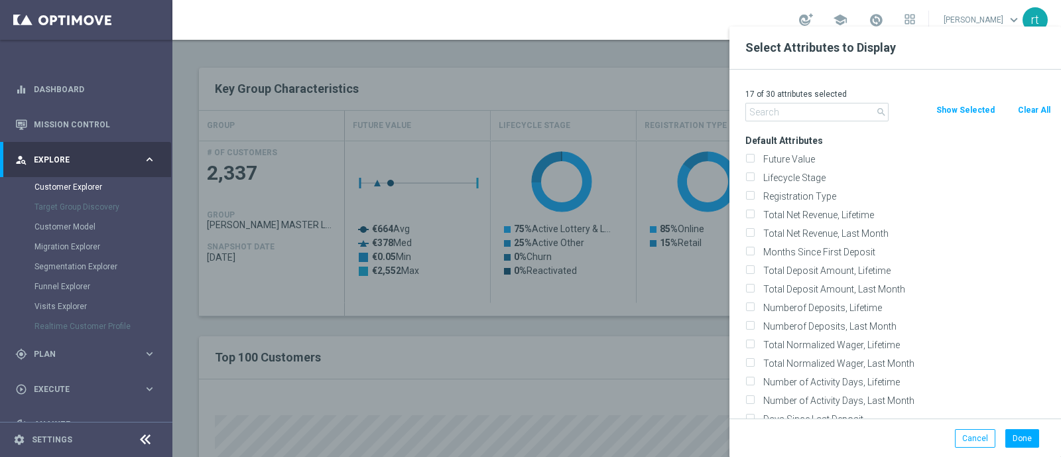
checkbox input "false"
click at [783, 180] on label "Lifecycle Stage" at bounding box center [905, 178] width 292 height 12
click at [754, 180] on input "Lifecycle Stage" at bounding box center [749, 179] width 9 height 9
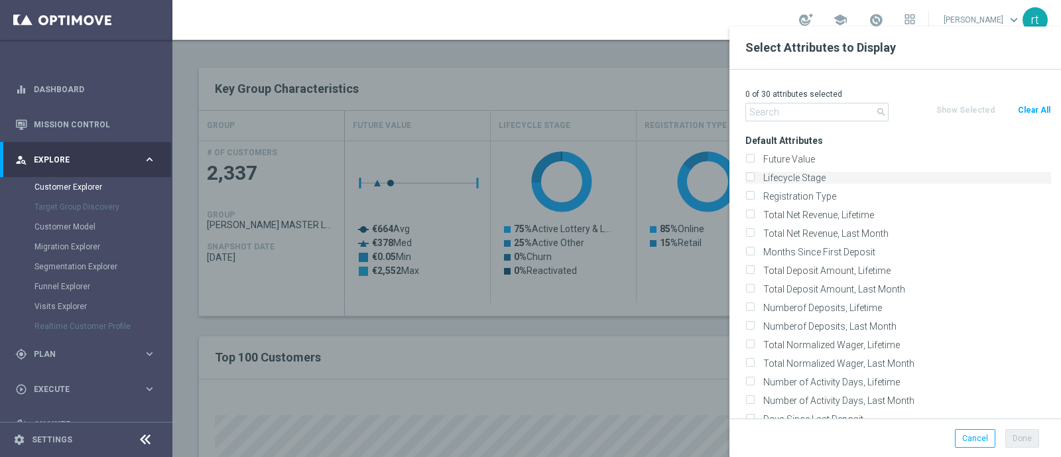
checkbox input "true"
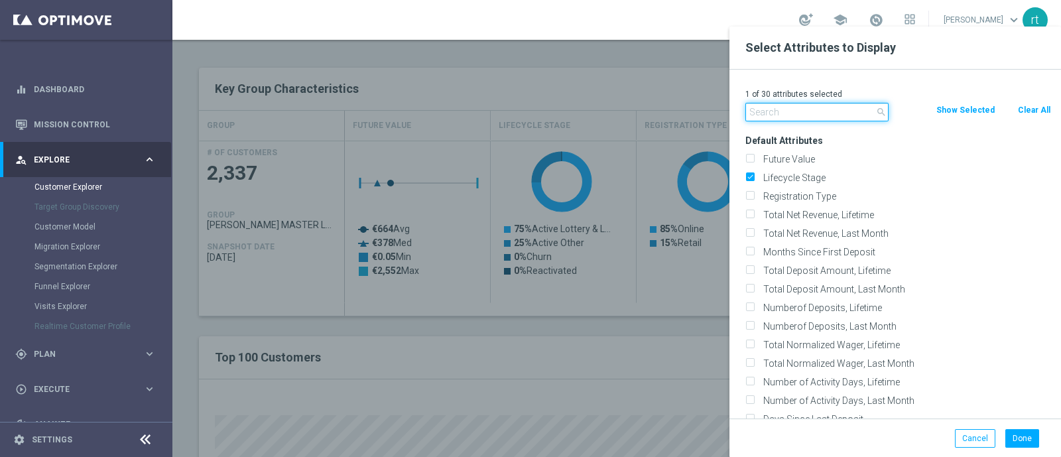
click at [773, 114] on input "text" at bounding box center [816, 112] width 143 height 19
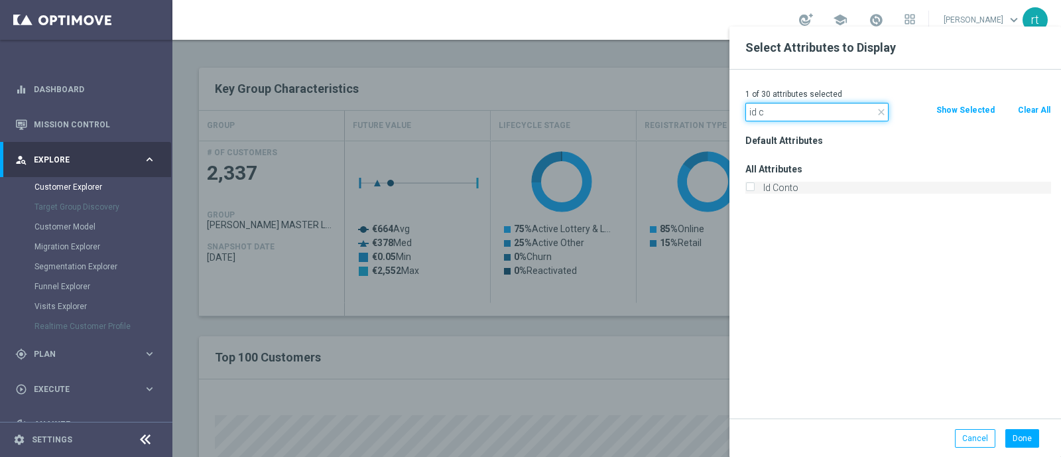
type input "id c"
click at [771, 182] on label "Id Conto" at bounding box center [905, 188] width 292 height 12
click at [754, 185] on input "Id Conto" at bounding box center [749, 189] width 9 height 9
checkbox input "true"
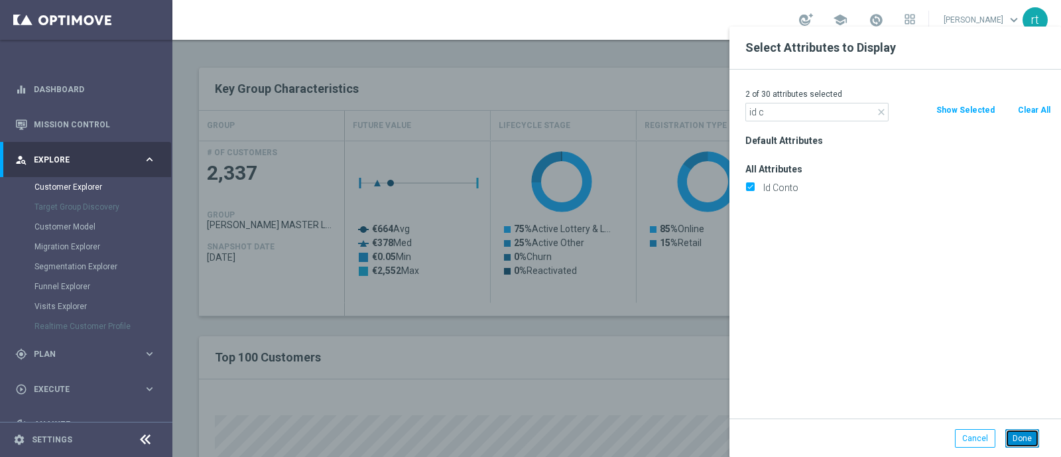
click at [1026, 431] on button "Done" at bounding box center [1022, 438] width 34 height 19
type input "Search"
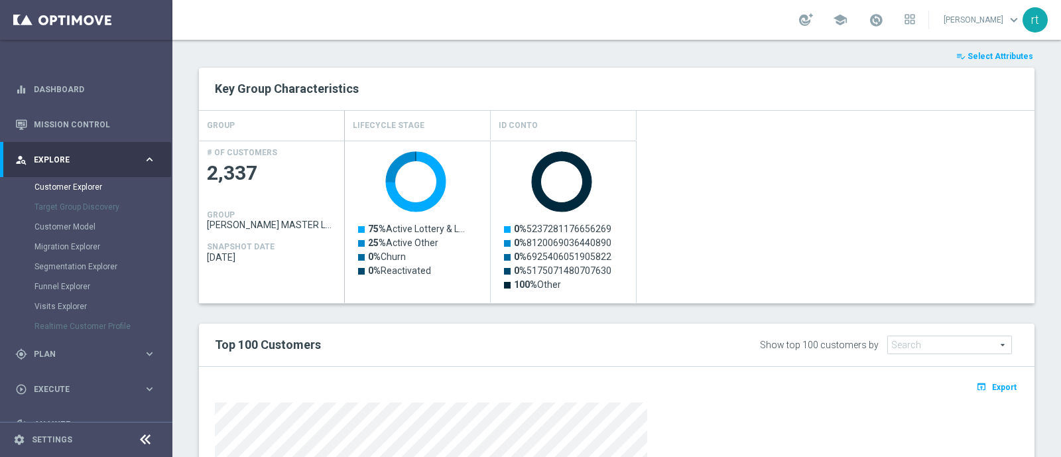
scroll to position [666, 0]
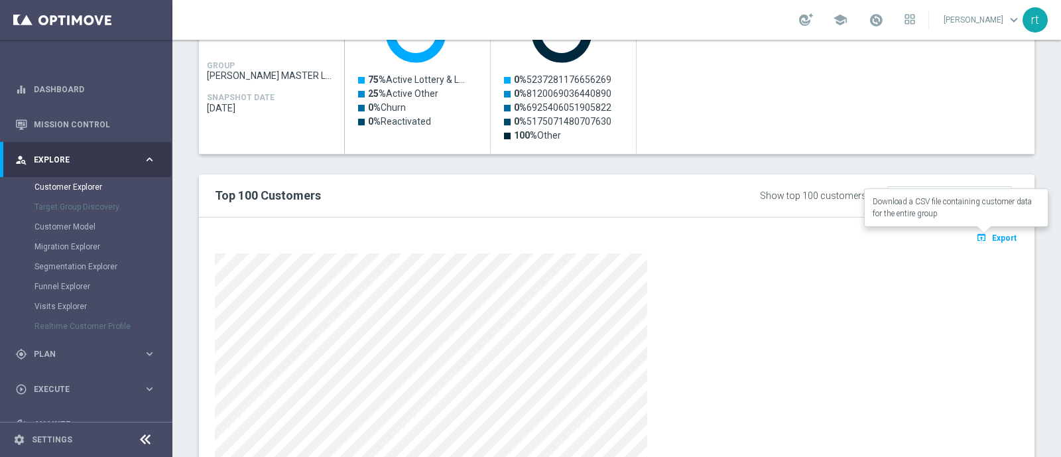
click at [992, 238] on span "Export" at bounding box center [1004, 237] width 25 height 9
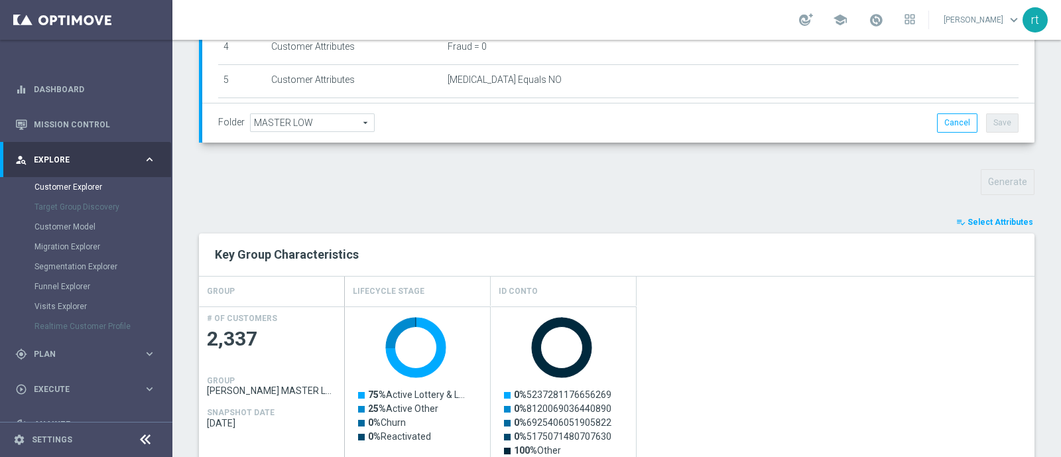
scroll to position [348, 0]
